Goal: Find specific page/section: Find specific page/section

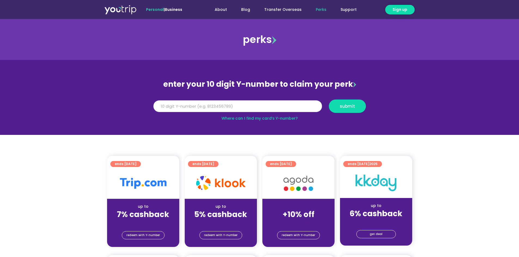
click at [238, 106] on input "Y Number" at bounding box center [237, 106] width 169 height 12
click at [252, 105] on input "Y Number" at bounding box center [237, 106] width 169 height 12
click at [175, 109] on input "Y Number" at bounding box center [237, 106] width 169 height 12
click at [211, 103] on input "Y Number" at bounding box center [237, 106] width 169 height 12
drag, startPoint x: 211, startPoint y: 103, endPoint x: 211, endPoint y: 106, distance: 3.0
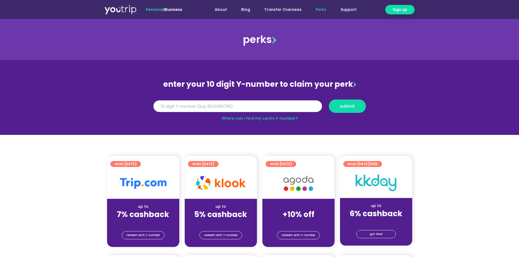
click at [211, 106] on input "Y Number" at bounding box center [237, 106] width 169 height 12
type input "4"
type input "5"
type input "8117166705"
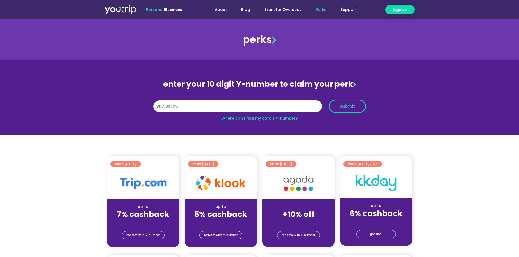
click at [341, 105] on span "submit" at bounding box center [346, 106] width 15 height 4
